Goal: Task Accomplishment & Management: Manage account settings

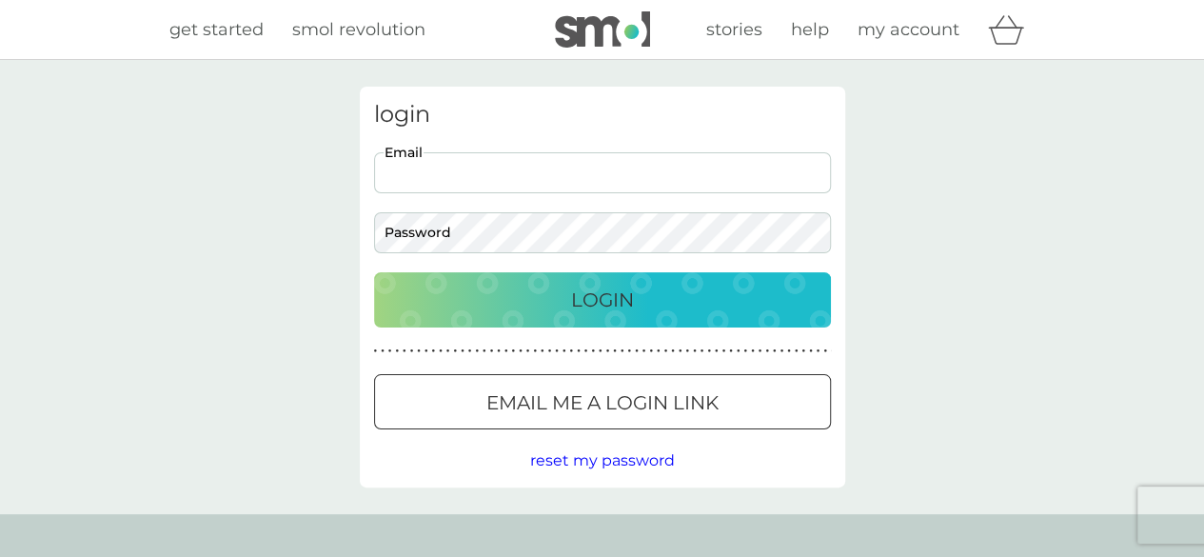
click at [487, 184] on input "Email" at bounding box center [602, 172] width 457 height 41
click at [502, 172] on input "Email" at bounding box center [602, 172] width 457 height 41
type input "[EMAIL_ADDRESS][DOMAIN_NAME]"
click at [491, 303] on div "Login" at bounding box center [602, 300] width 419 height 30
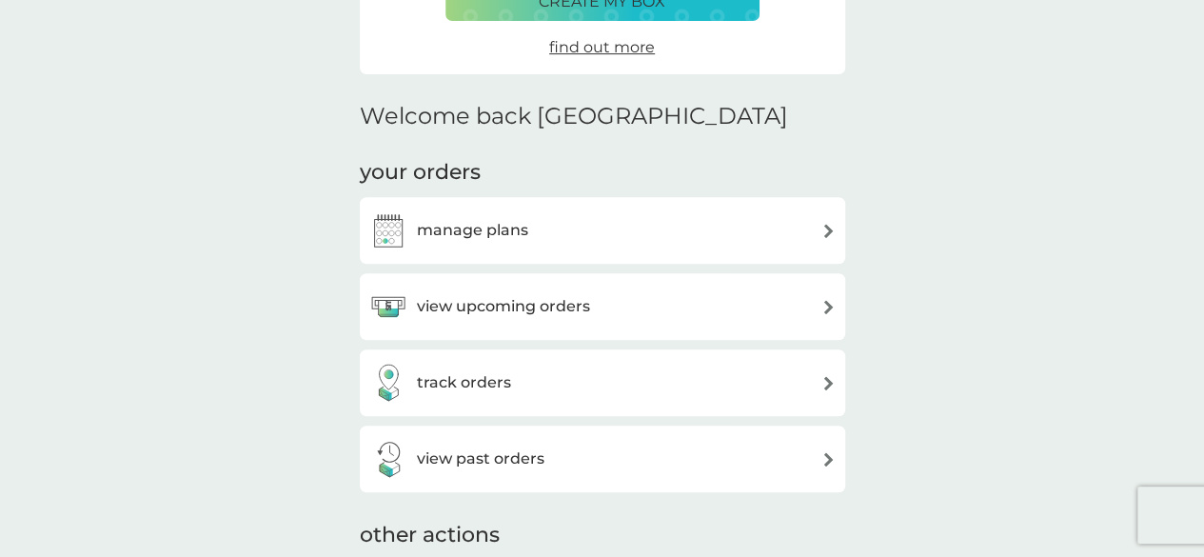
scroll to position [476, 0]
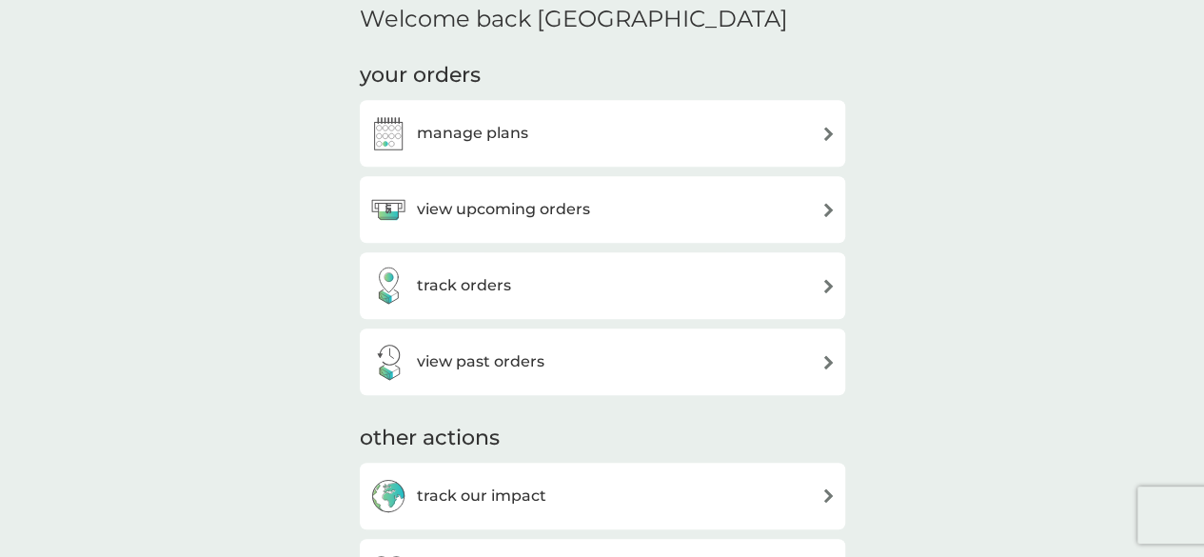
click at [825, 208] on img at bounding box center [829, 210] width 14 height 14
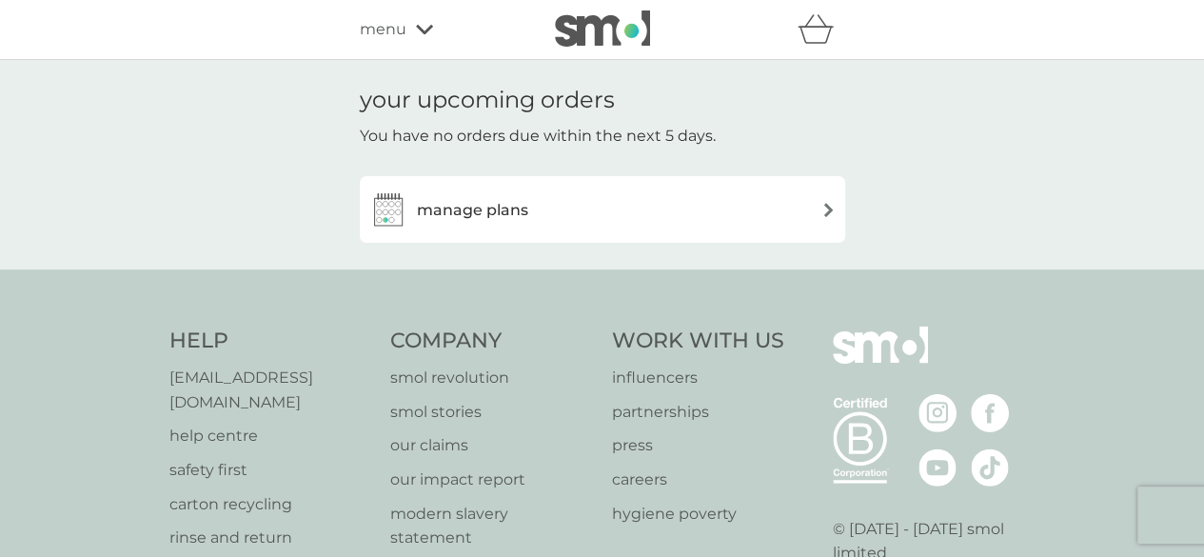
click at [827, 205] on img at bounding box center [829, 210] width 14 height 14
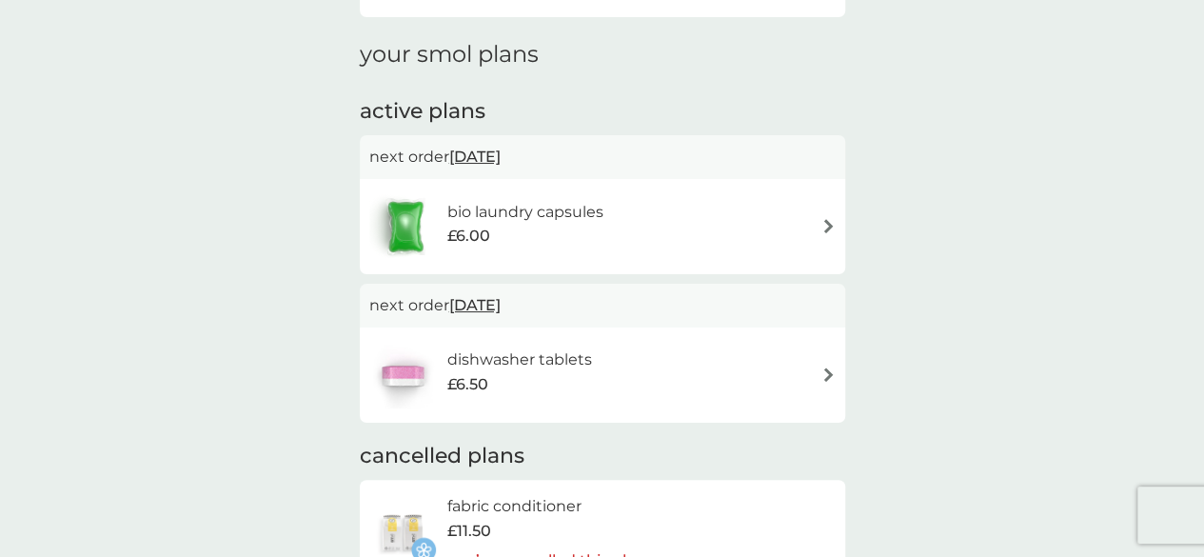
scroll to position [286, 0]
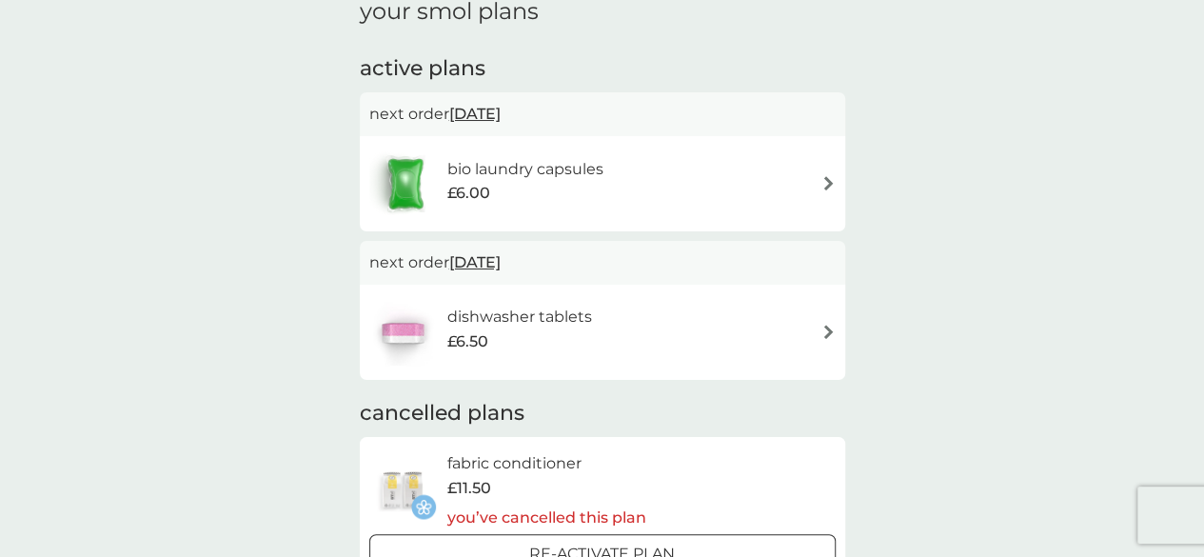
click at [832, 333] on img at bounding box center [829, 332] width 14 height 14
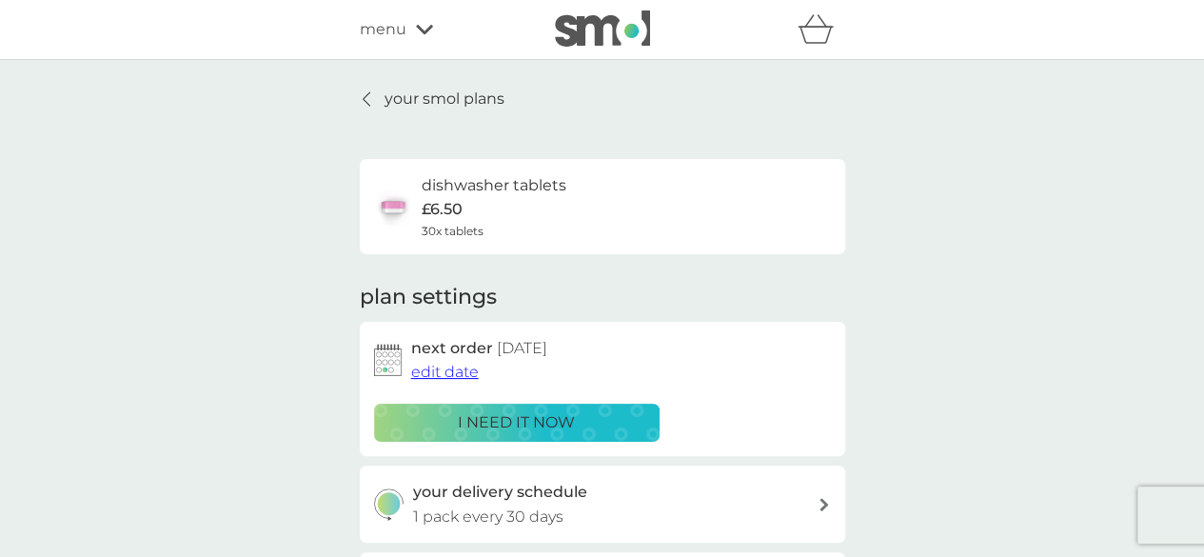
click at [454, 372] on span "edit date" at bounding box center [445, 372] width 68 height 18
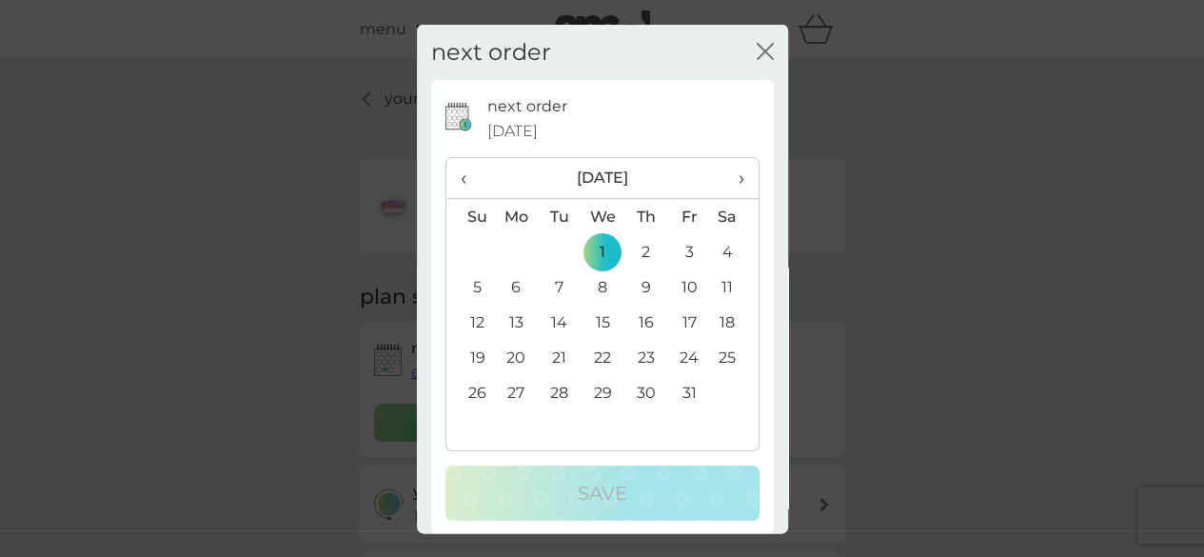
click at [602, 285] on td "8" at bounding box center [603, 286] width 44 height 35
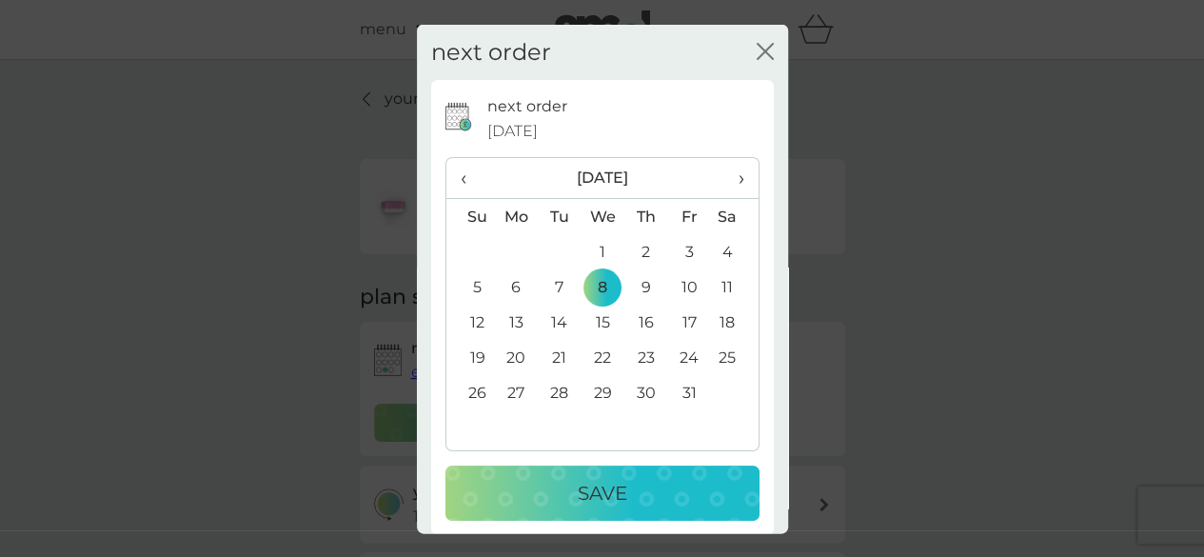
click at [655, 482] on div "Save" at bounding box center [603, 493] width 276 height 30
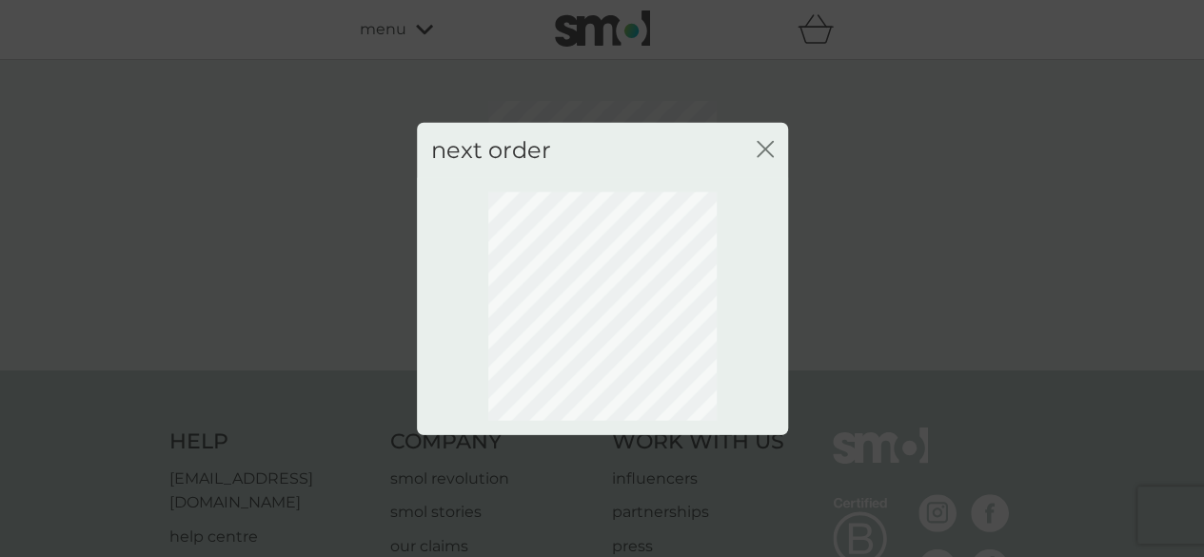
click at [765, 148] on icon "close" at bounding box center [769, 148] width 8 height 15
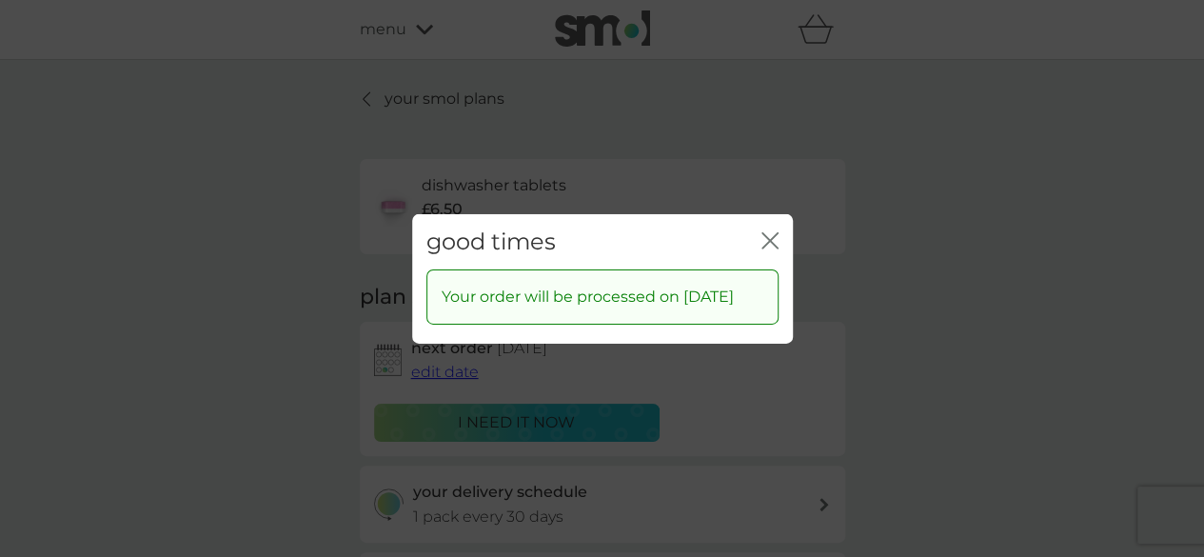
click at [771, 232] on icon "close" at bounding box center [770, 239] width 17 height 17
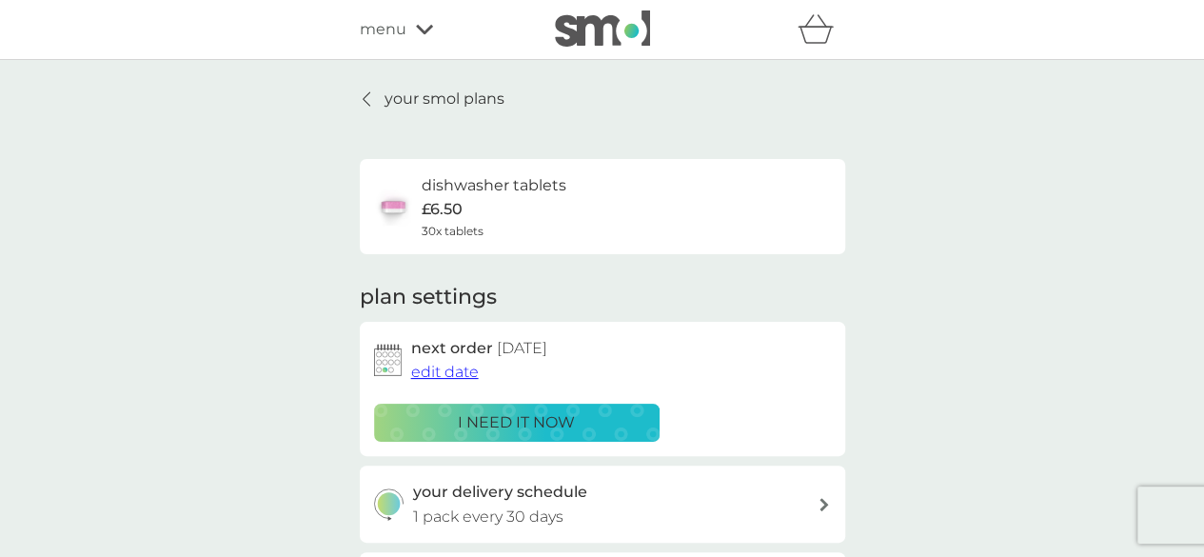
click at [362, 89] on link "your smol plans" at bounding box center [432, 99] width 145 height 25
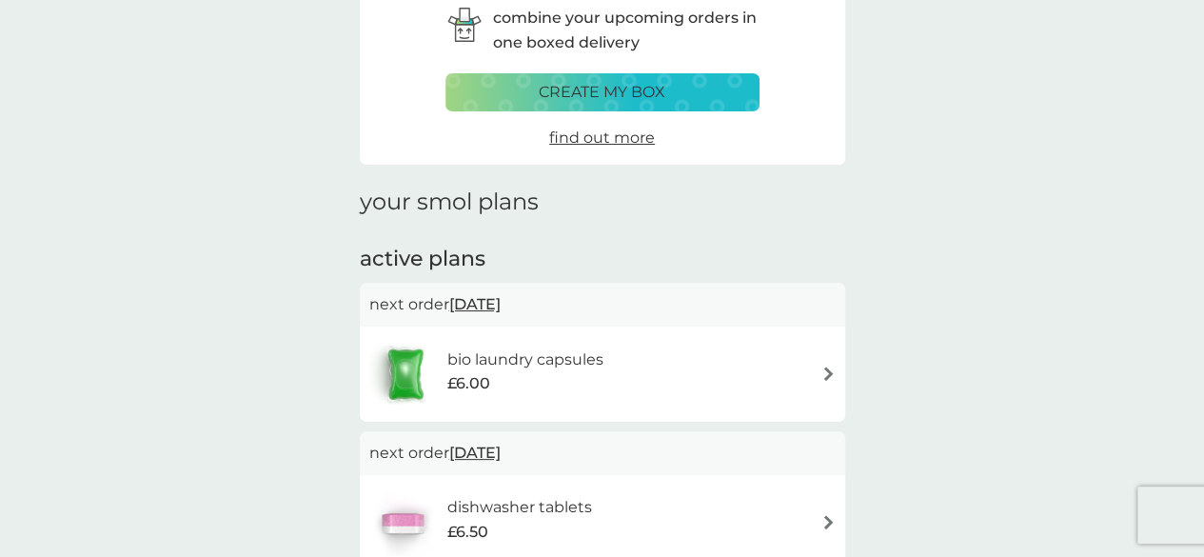
scroll to position [190, 0]
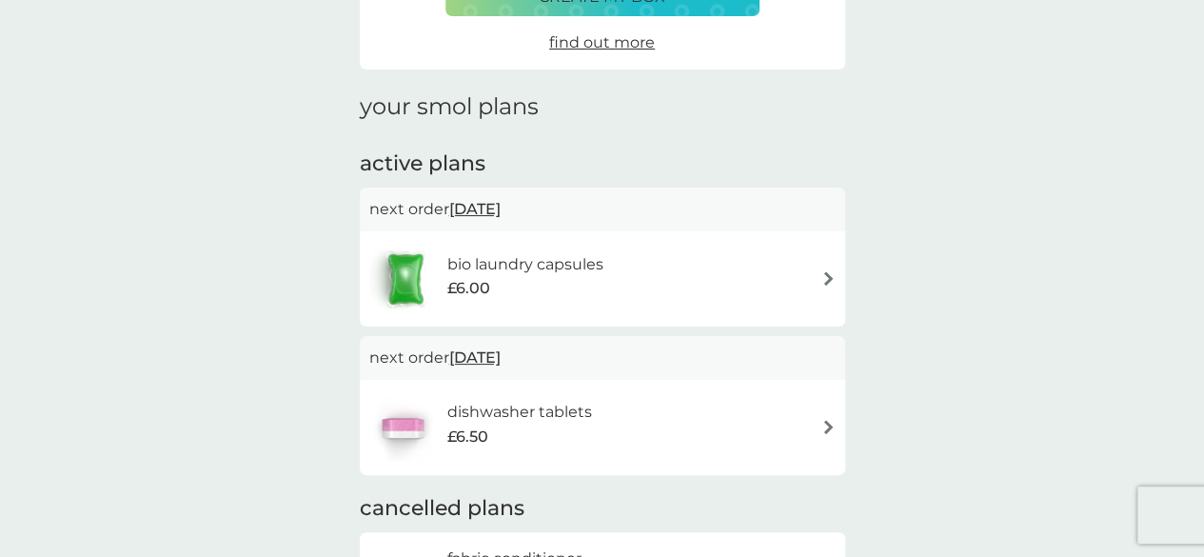
click at [501, 204] on span "17 Sep 2025" at bounding box center [474, 208] width 51 height 37
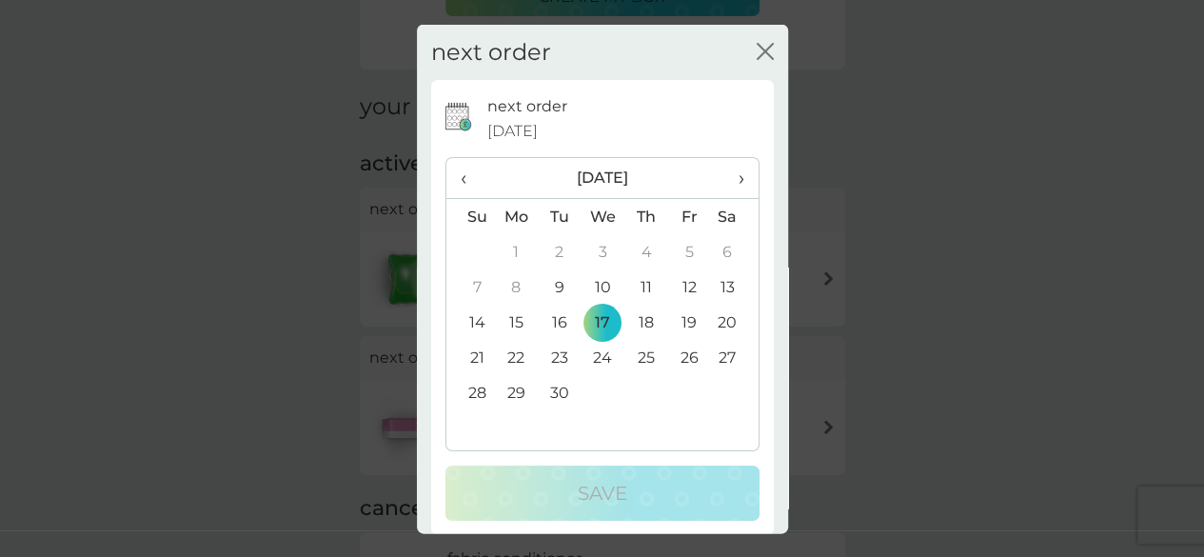
click at [520, 358] on td "22" at bounding box center [517, 357] width 44 height 35
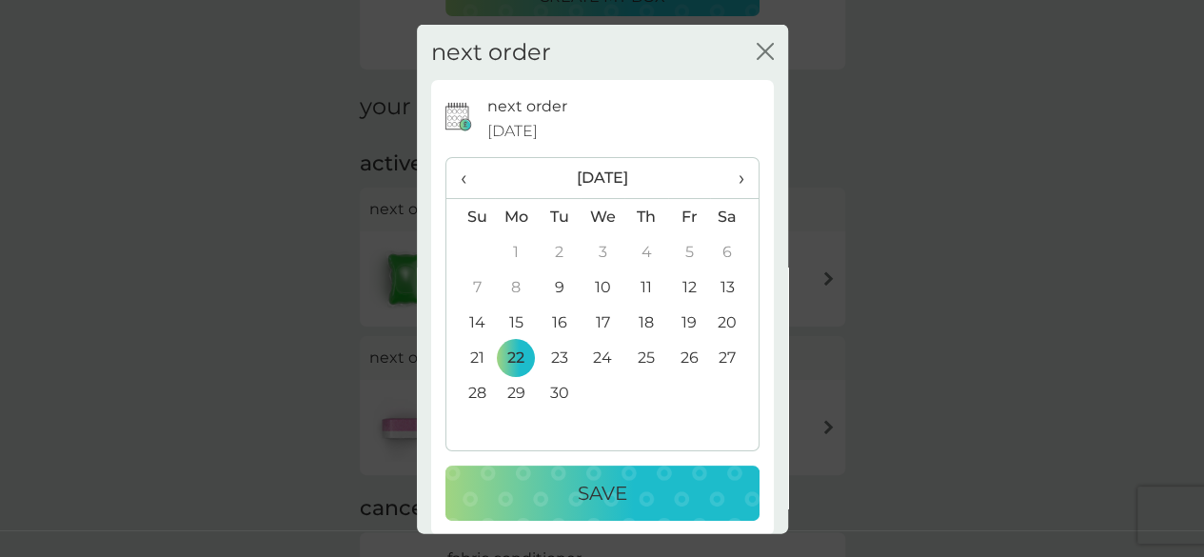
click at [595, 483] on p "Save" at bounding box center [603, 493] width 50 height 30
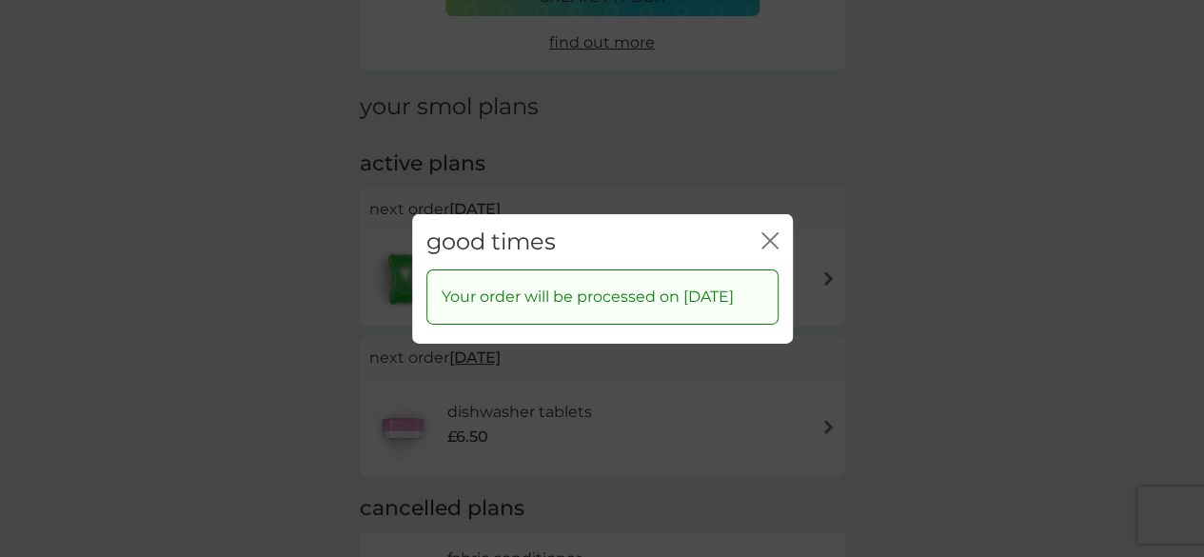
click at [769, 231] on icon "close" at bounding box center [770, 239] width 17 height 17
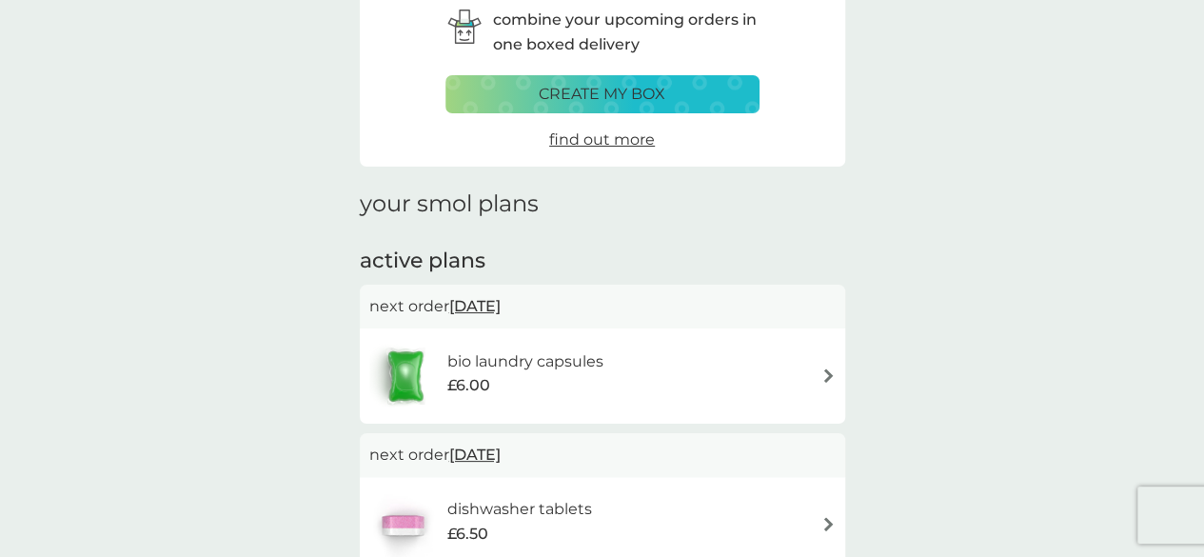
scroll to position [0, 0]
